Goal: Contribute content: Contribute content

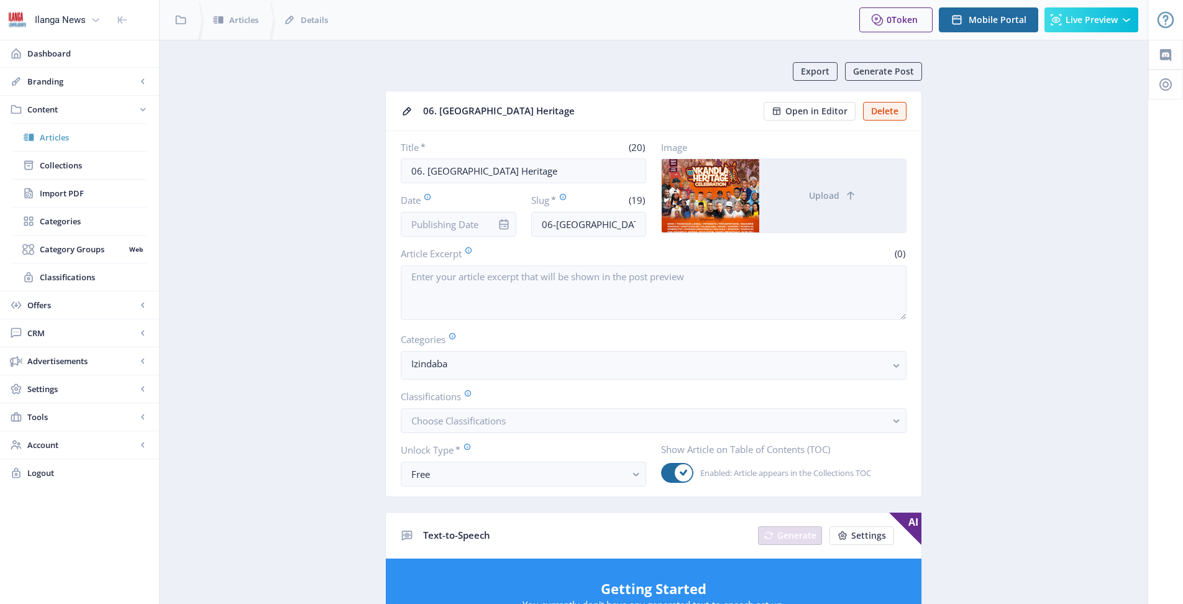
click at [68, 134] on span "Articles" at bounding box center [93, 137] width 107 height 12
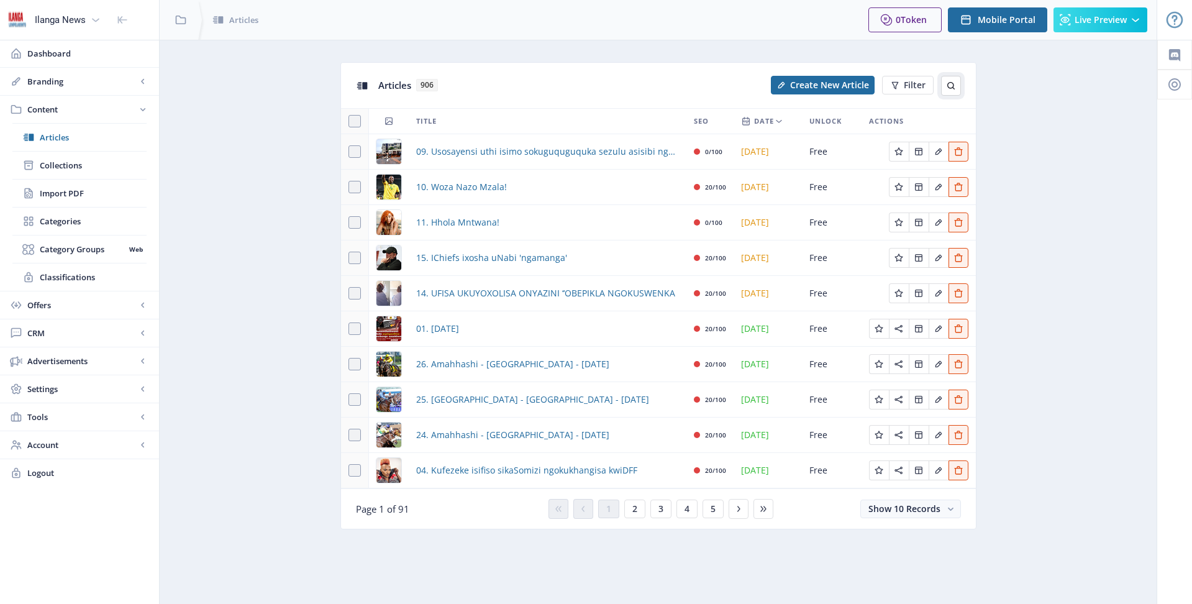
click at [952, 86] on icon at bounding box center [951, 86] width 10 height 10
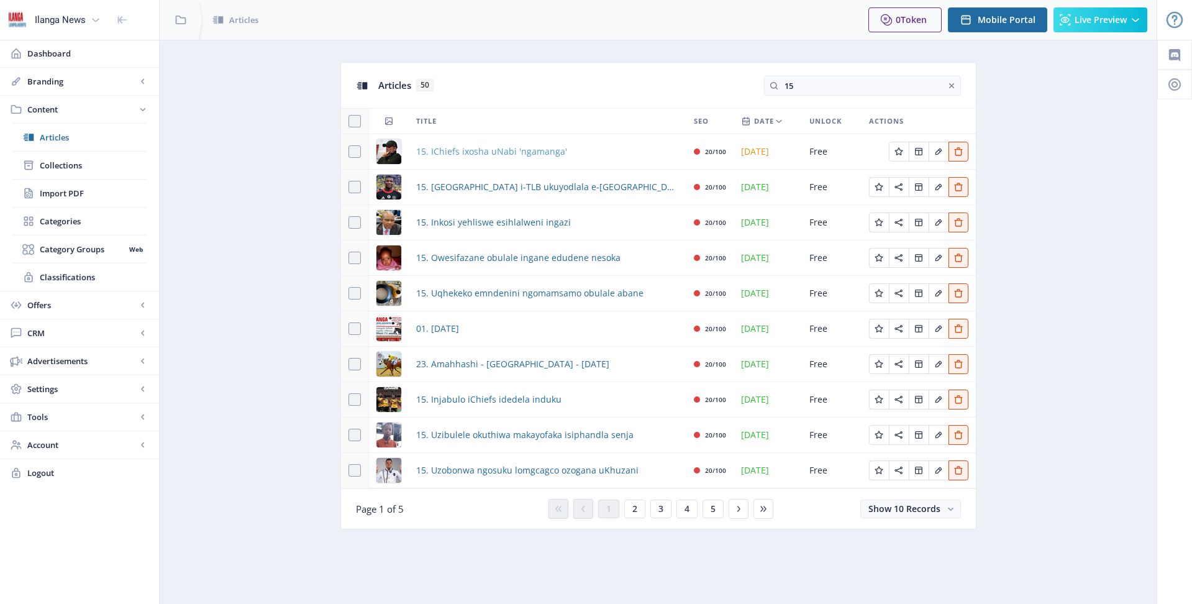
type input "15"
click at [503, 153] on span "15. IChiefs ixosha uNabi 'ngamanga'" at bounding box center [491, 151] width 151 height 15
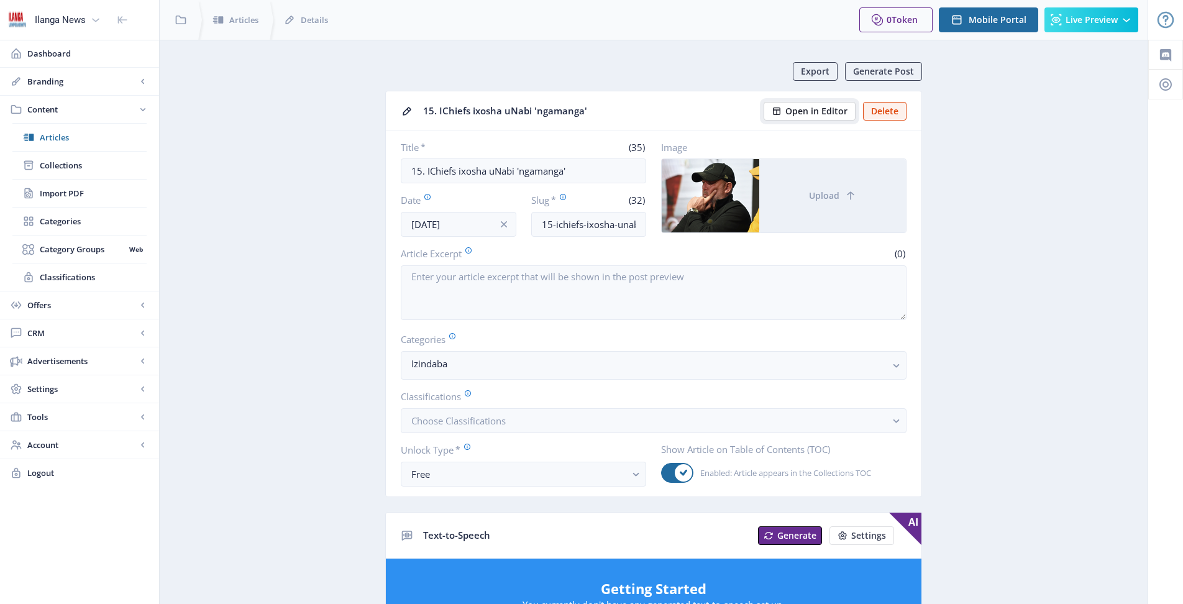
click at [826, 108] on span "Open in Editor" at bounding box center [816, 111] width 62 height 10
click at [34, 132] on icon at bounding box center [28, 137] width 12 height 12
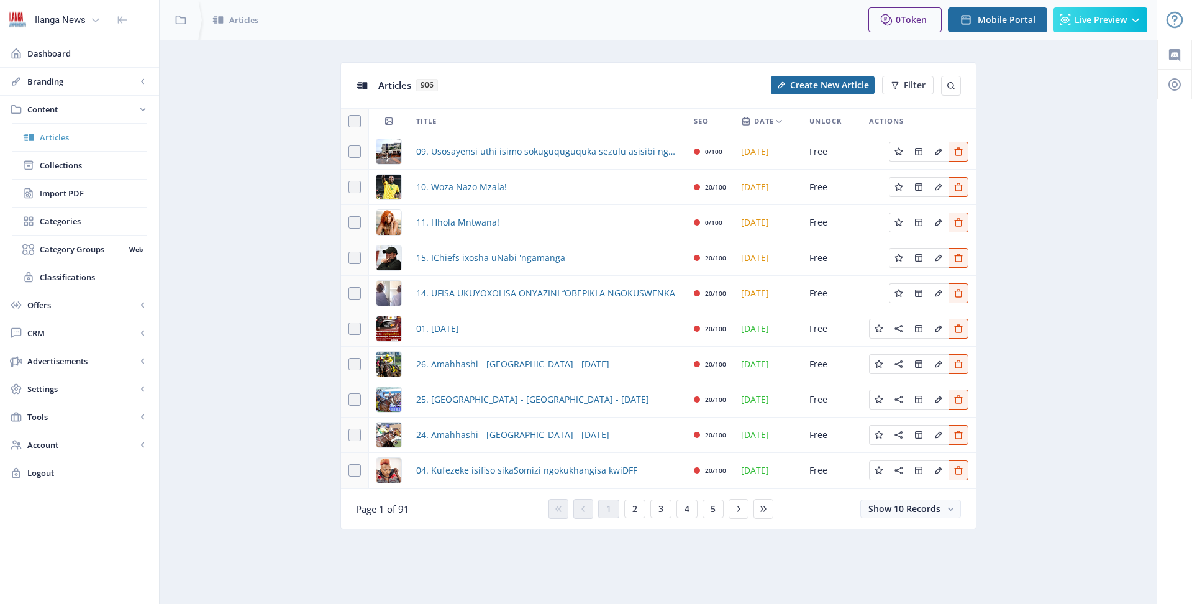
click at [60, 139] on span "Articles" at bounding box center [93, 137] width 107 height 12
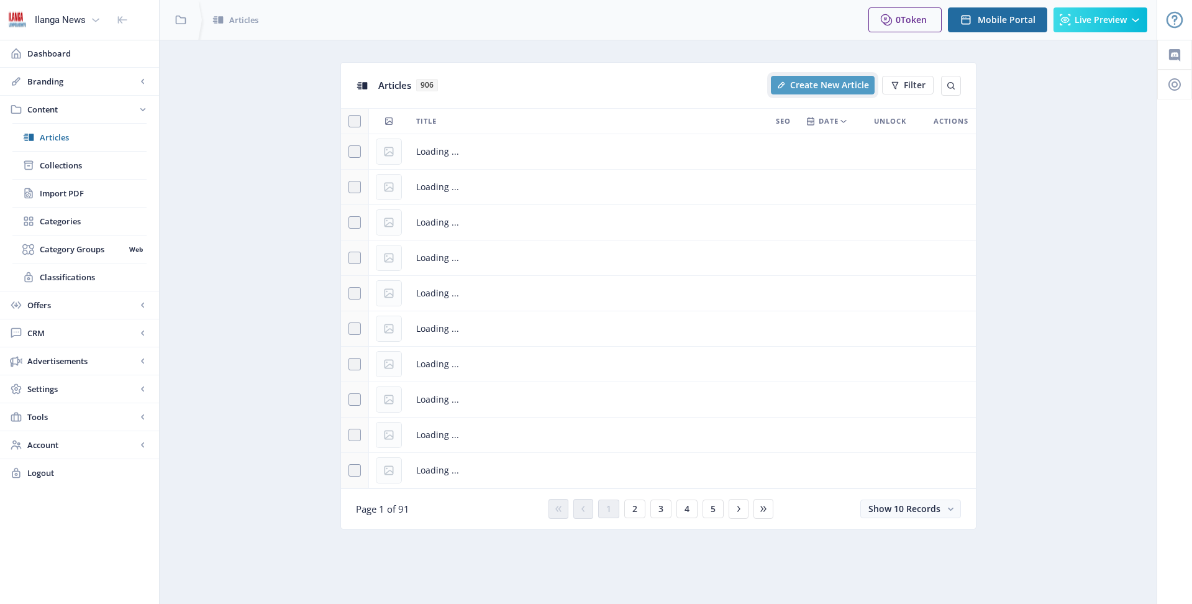
click at [834, 86] on span "Create New Article" at bounding box center [829, 85] width 79 height 10
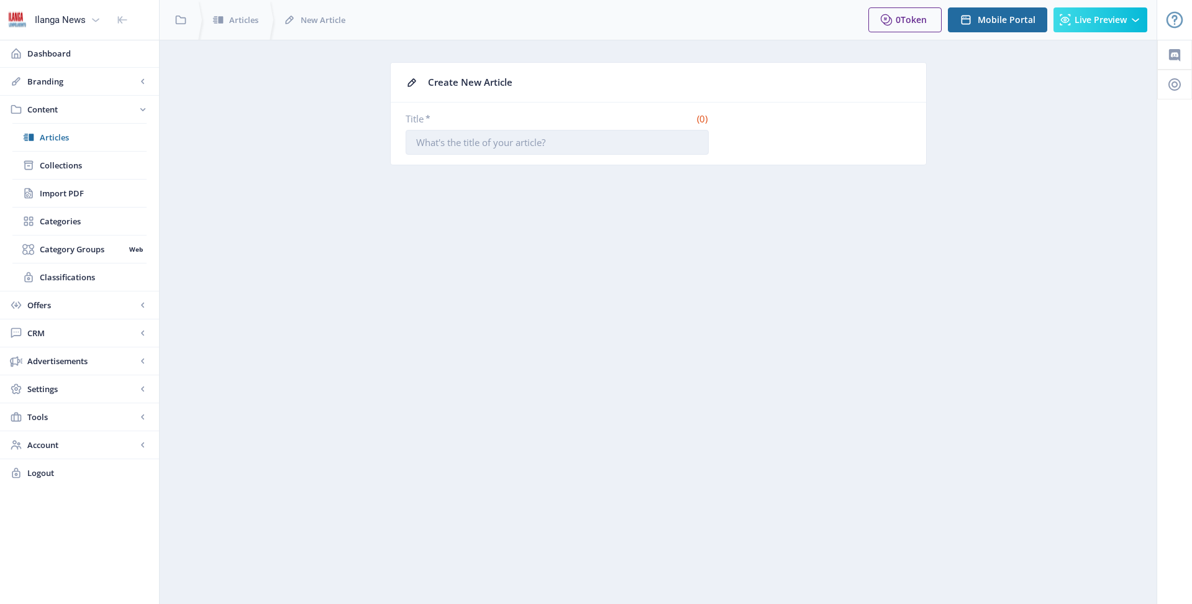
click at [539, 148] on input "Title *" at bounding box center [557, 142] width 303 height 25
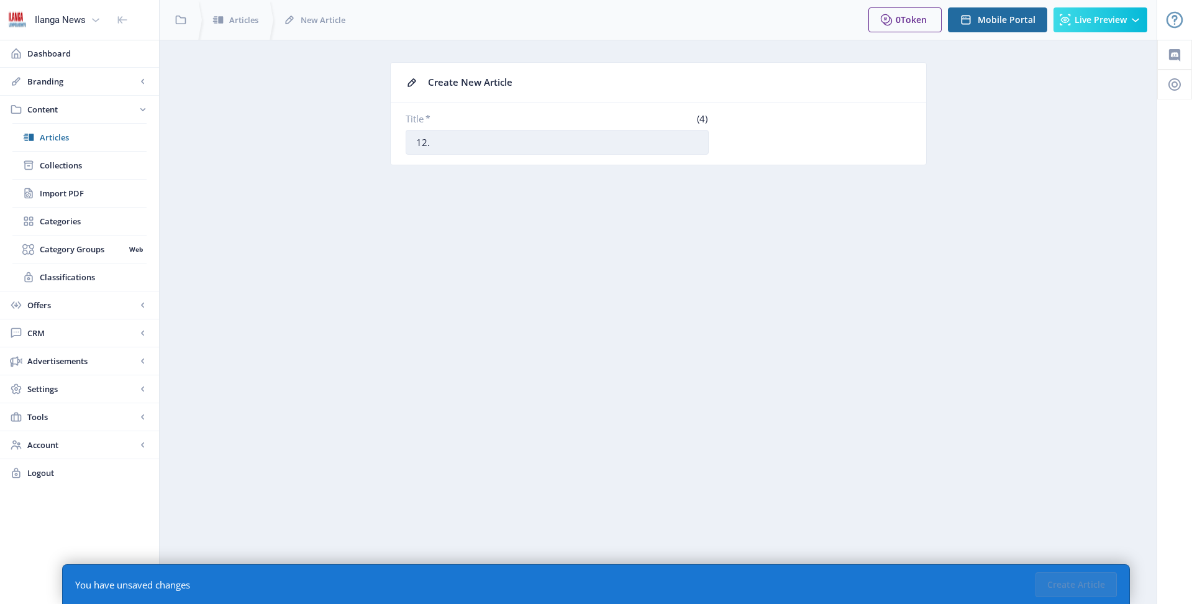
paste input "[PERSON_NAME] indlwabu ngokweqile"
type input "12. Ingozi yokushaya indlwabu ngokweqile"
click at [1091, 589] on button "Create Article" at bounding box center [1075, 584] width 81 height 25
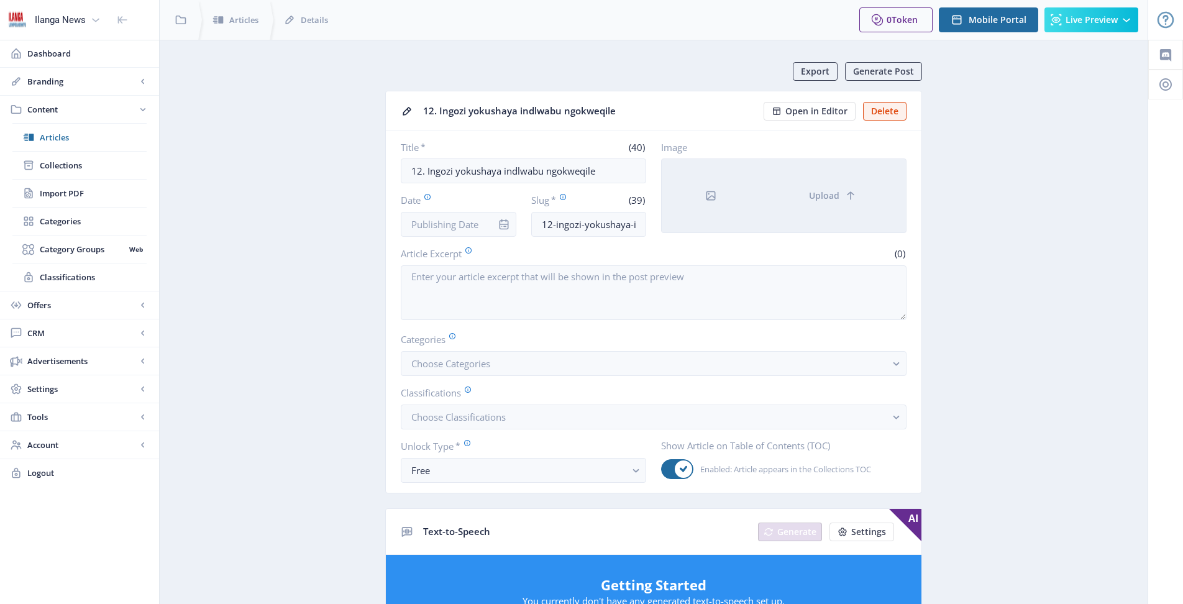
click at [709, 188] on div at bounding box center [711, 195] width 98 height 73
click at [824, 198] on span "Upload" at bounding box center [824, 196] width 30 height 10
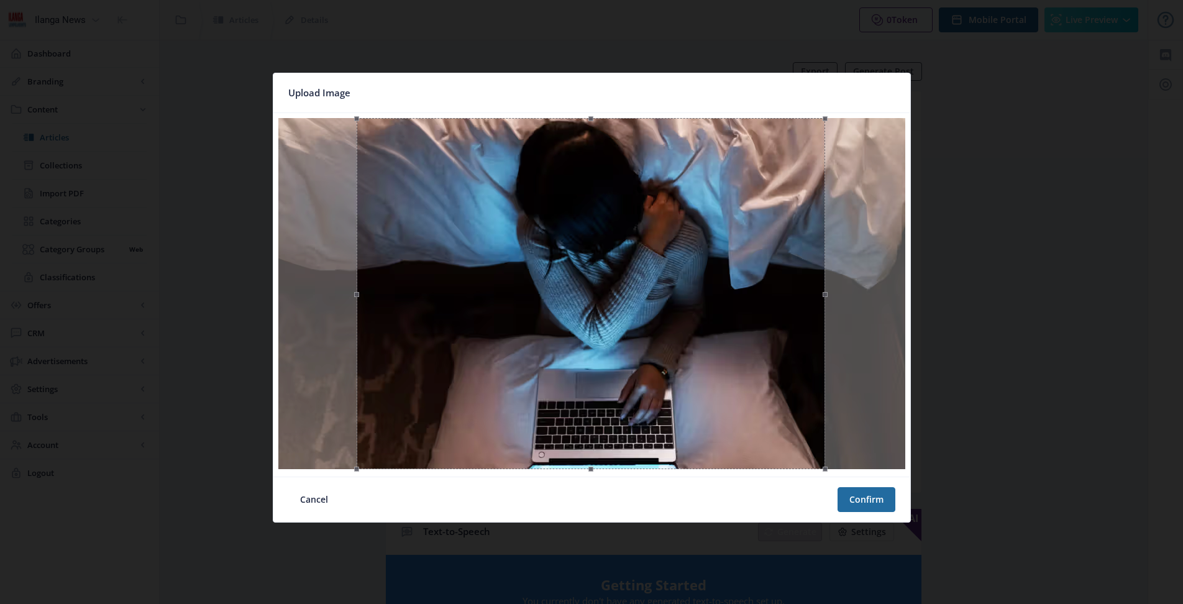
click at [743, 412] on div at bounding box center [591, 293] width 468 height 351
click at [877, 506] on button "Confirm" at bounding box center [866, 499] width 58 height 25
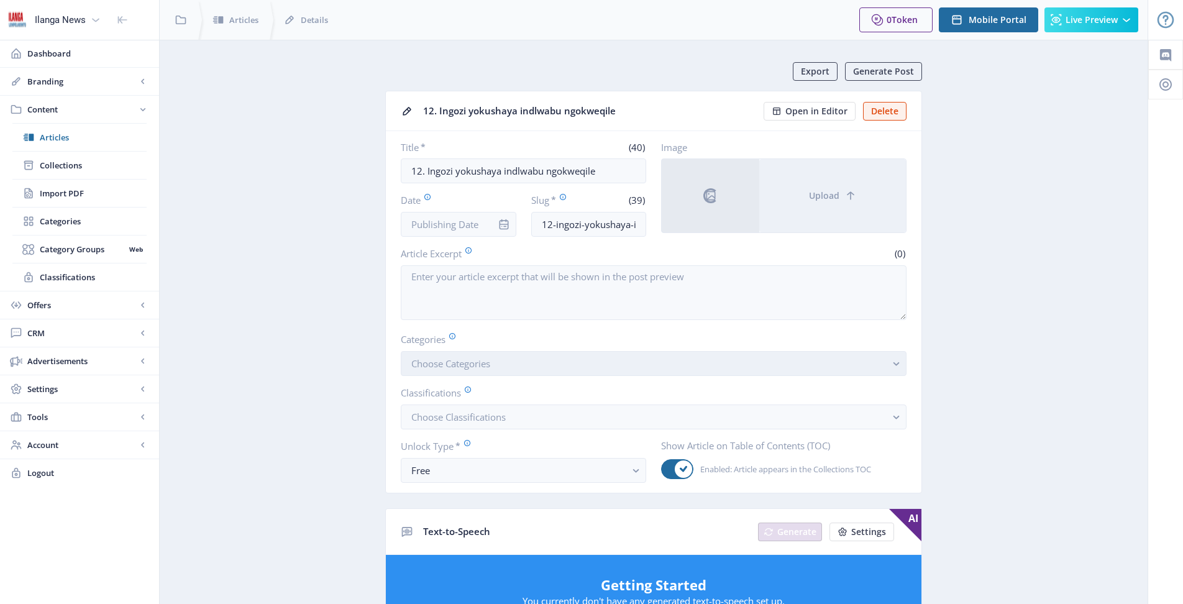
click at [495, 362] on button "Choose Categories" at bounding box center [654, 363] width 506 height 25
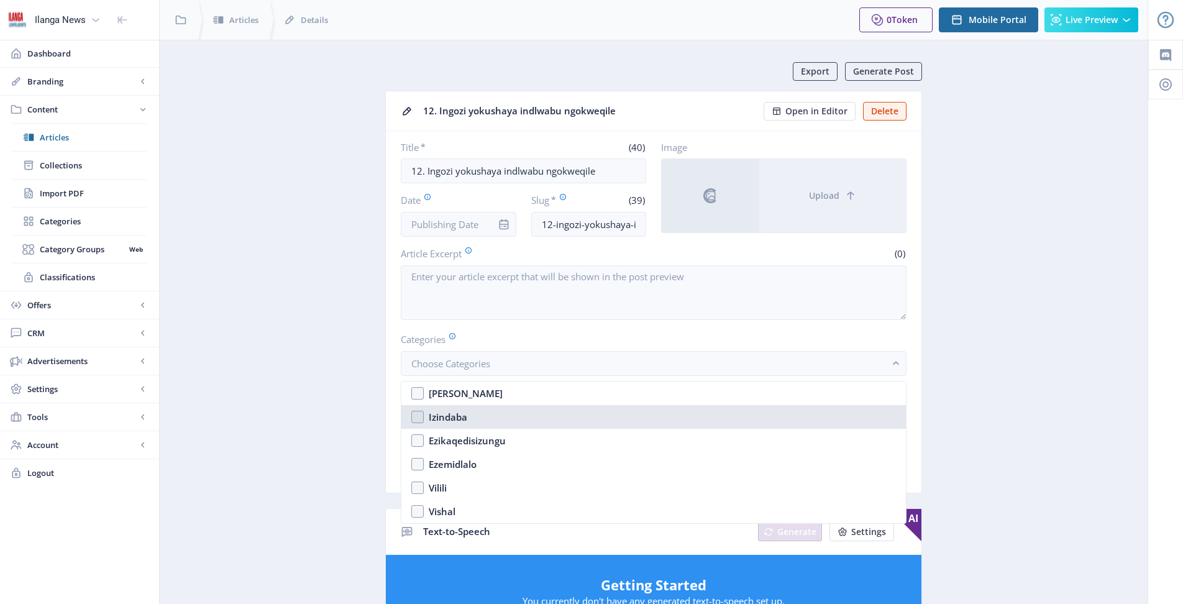
click at [422, 414] on nb-option "Izindaba" at bounding box center [653, 417] width 504 height 24
checkbox input "true"
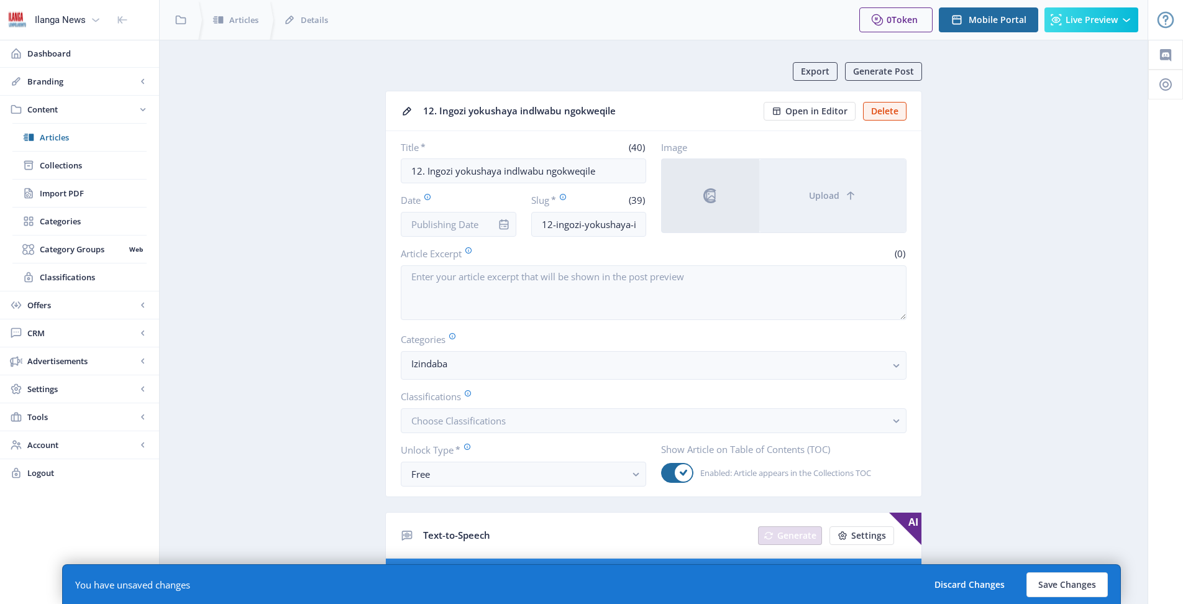
click at [506, 227] on icon "info" at bounding box center [504, 224] width 12 height 12
click at [488, 223] on input "Date" at bounding box center [459, 224] width 116 height 25
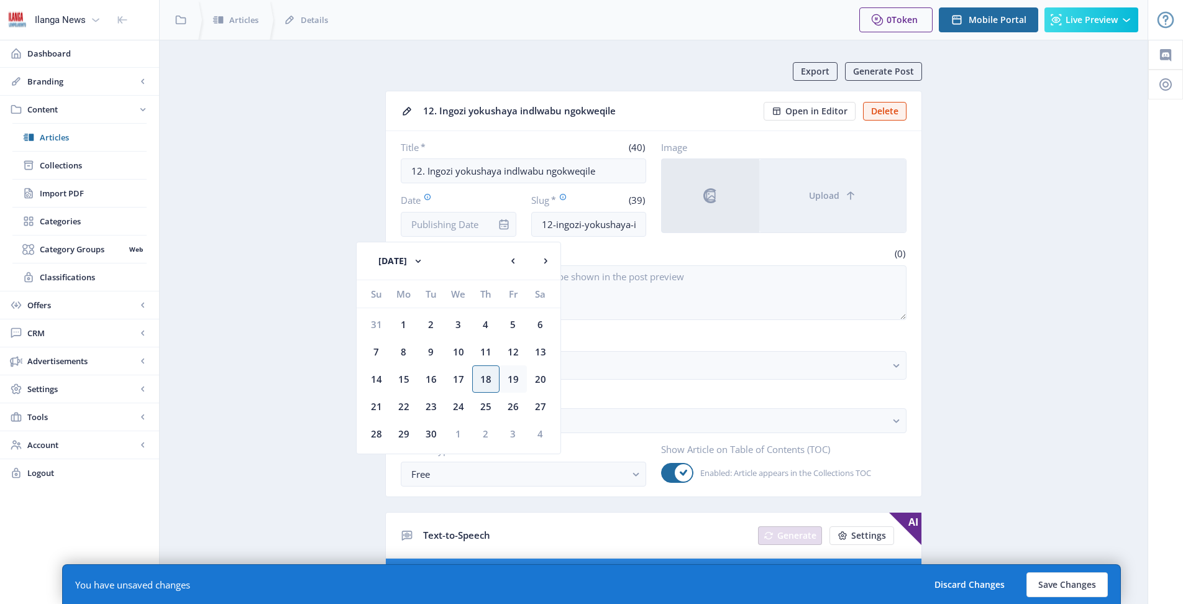
click at [509, 381] on div "19" at bounding box center [512, 378] width 27 height 27
type input "[DATE]"
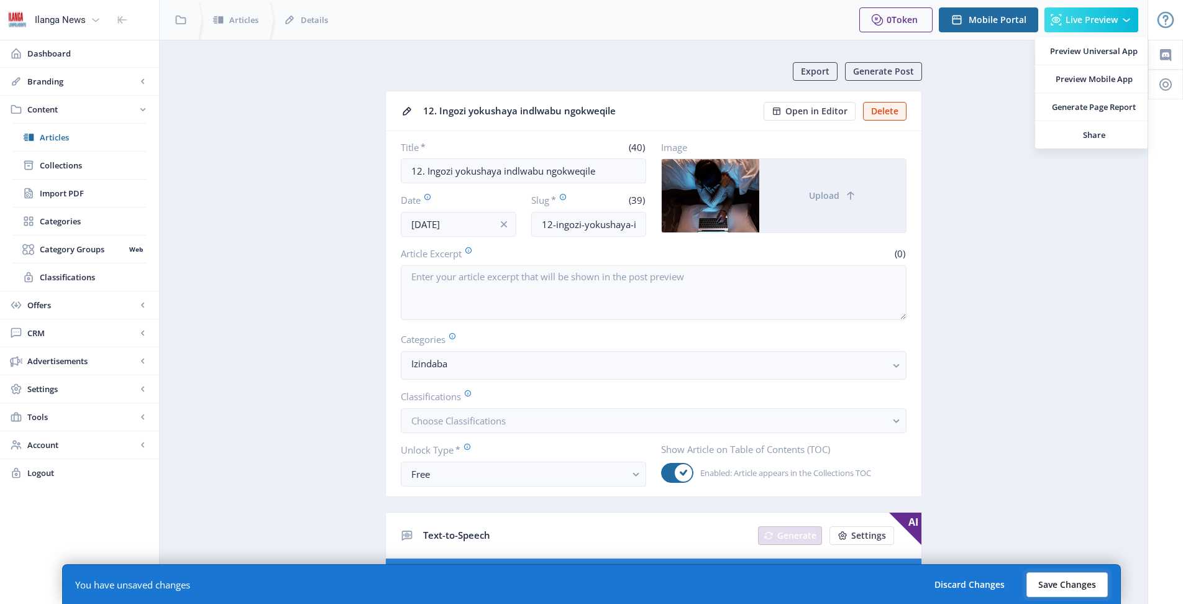
click at [1081, 583] on button "Save Changes" at bounding box center [1066, 584] width 81 height 25
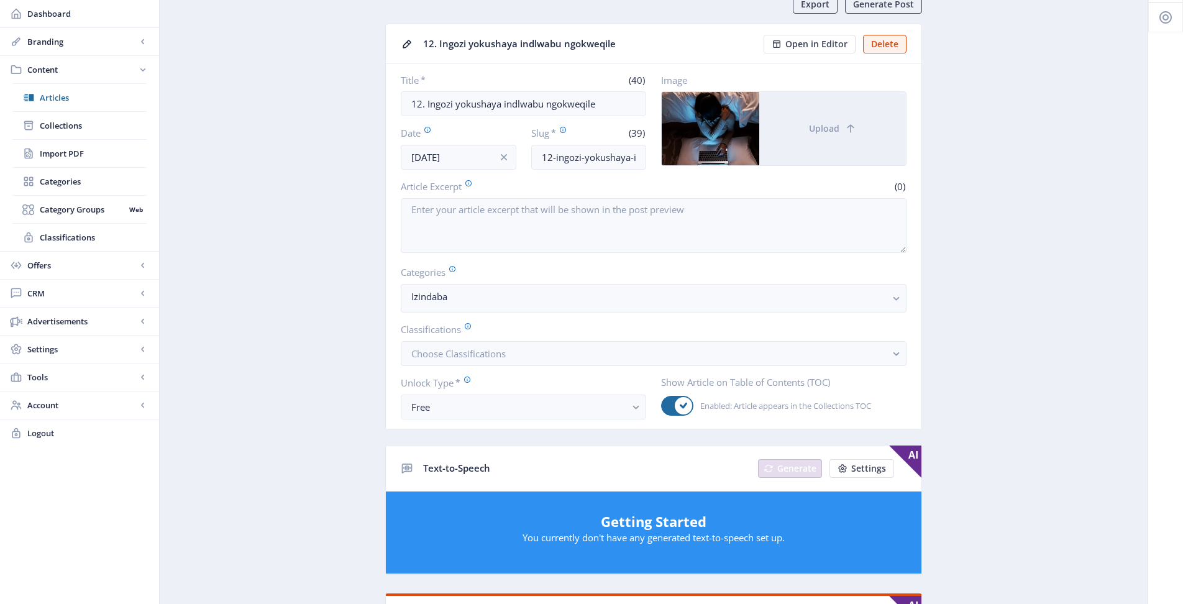
scroll to position [30, 0]
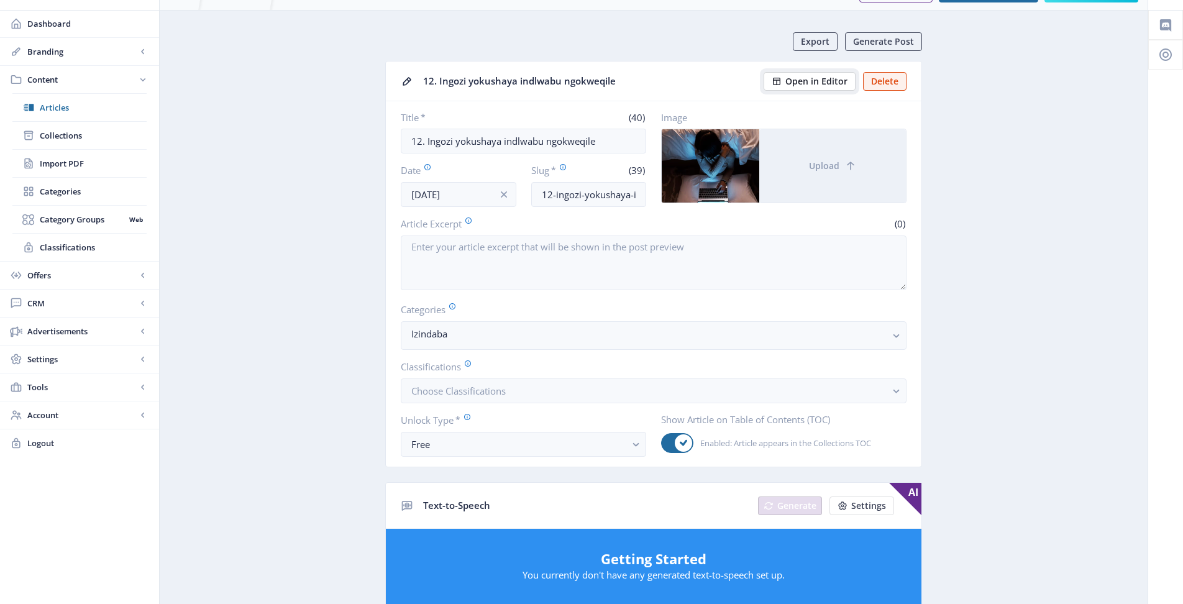
click at [812, 86] on span "Open in Editor" at bounding box center [816, 81] width 62 height 10
click at [63, 107] on span "Articles" at bounding box center [93, 107] width 107 height 12
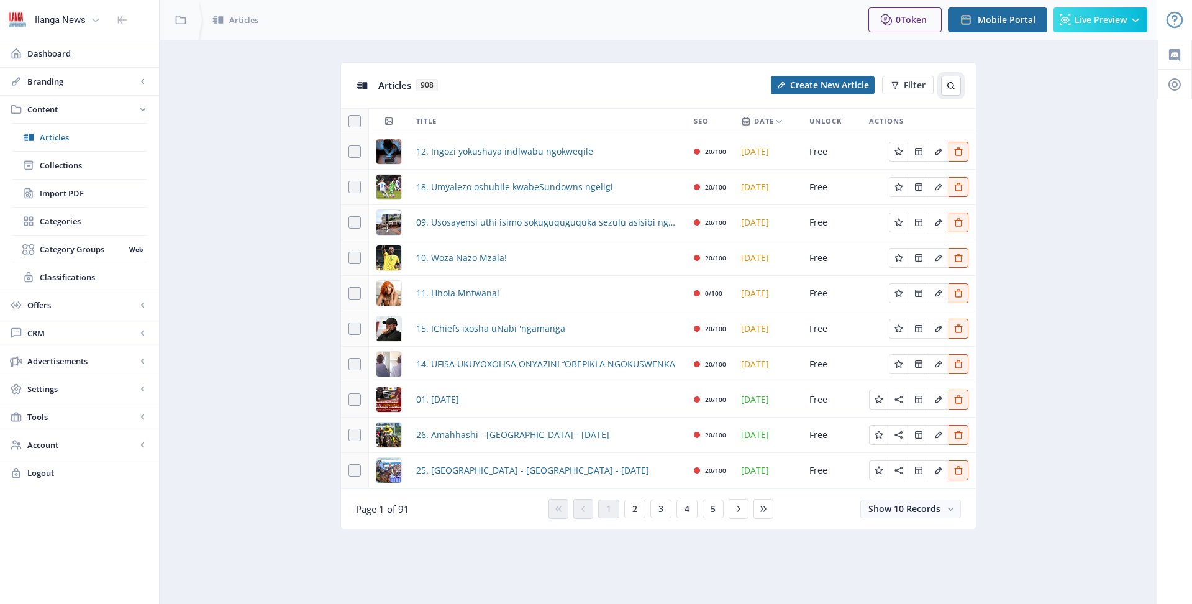
click at [950, 87] on icon at bounding box center [951, 86] width 10 height 10
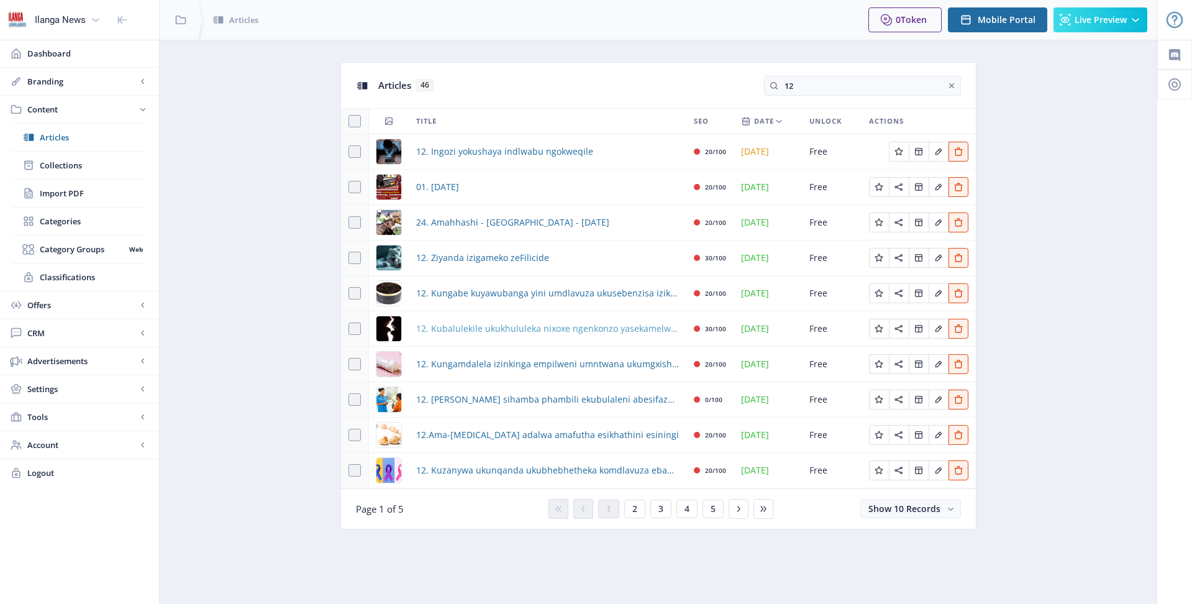
type input "12"
click at [545, 328] on span "12. Kubalulekile ukukhululeka nixoxe ngenkonzo yasekamelweni" at bounding box center [547, 328] width 263 height 15
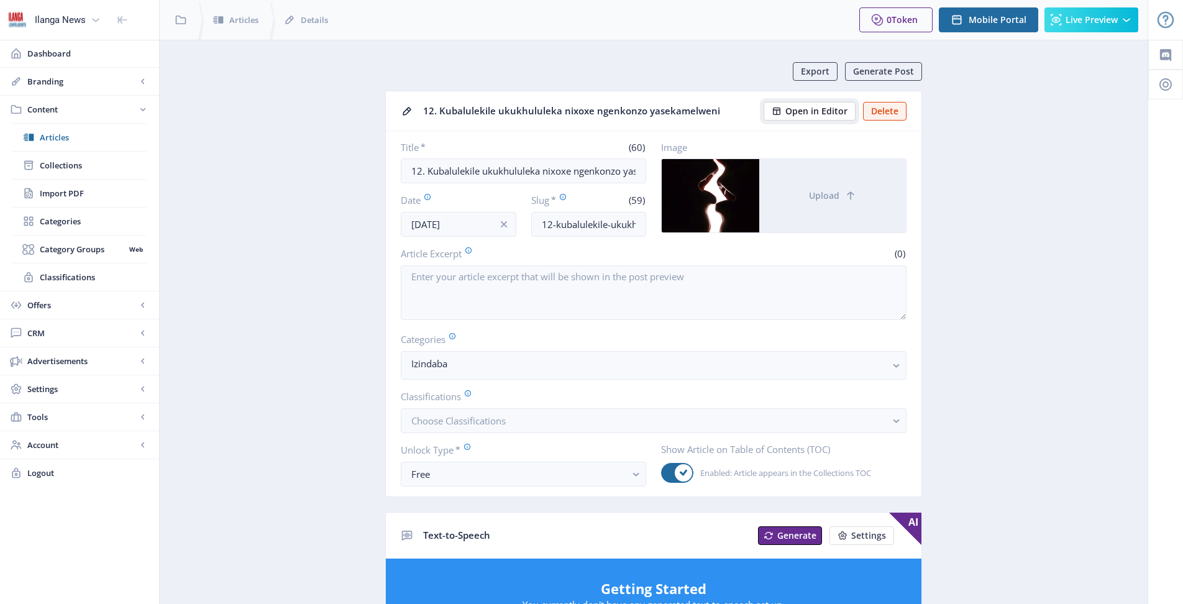
click at [821, 113] on span "Open in Editor" at bounding box center [816, 111] width 62 height 10
